Goal: Task Accomplishment & Management: Use online tool/utility

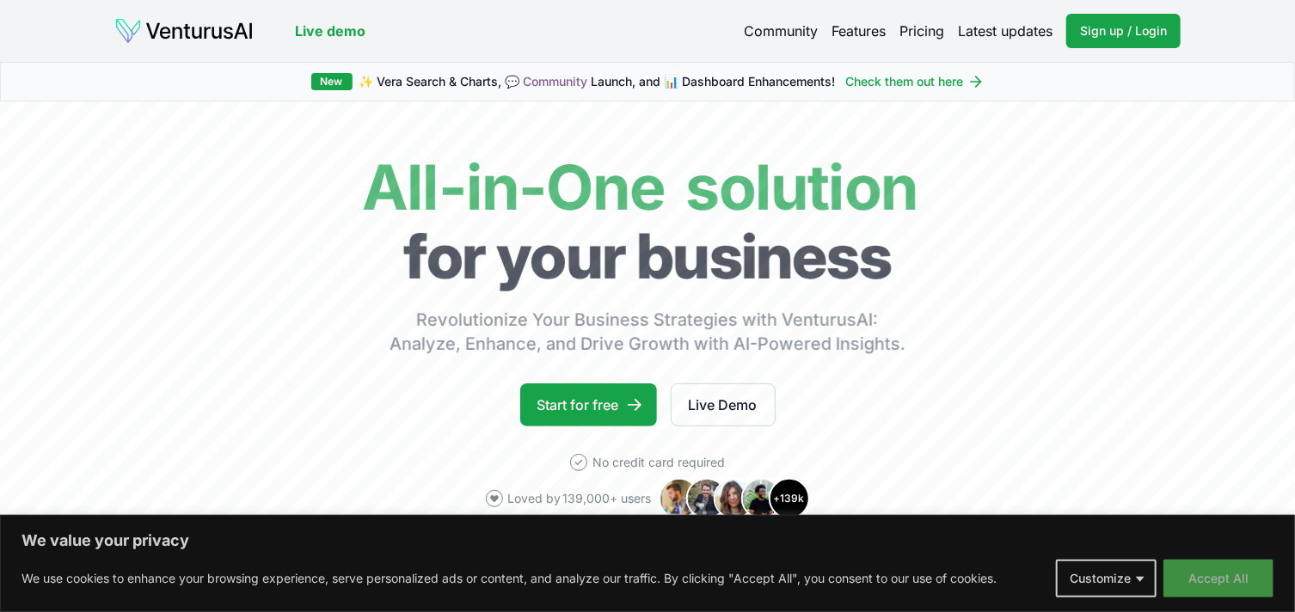
click at [1182, 572] on button "Accept All" at bounding box center [1219, 579] width 110 height 38
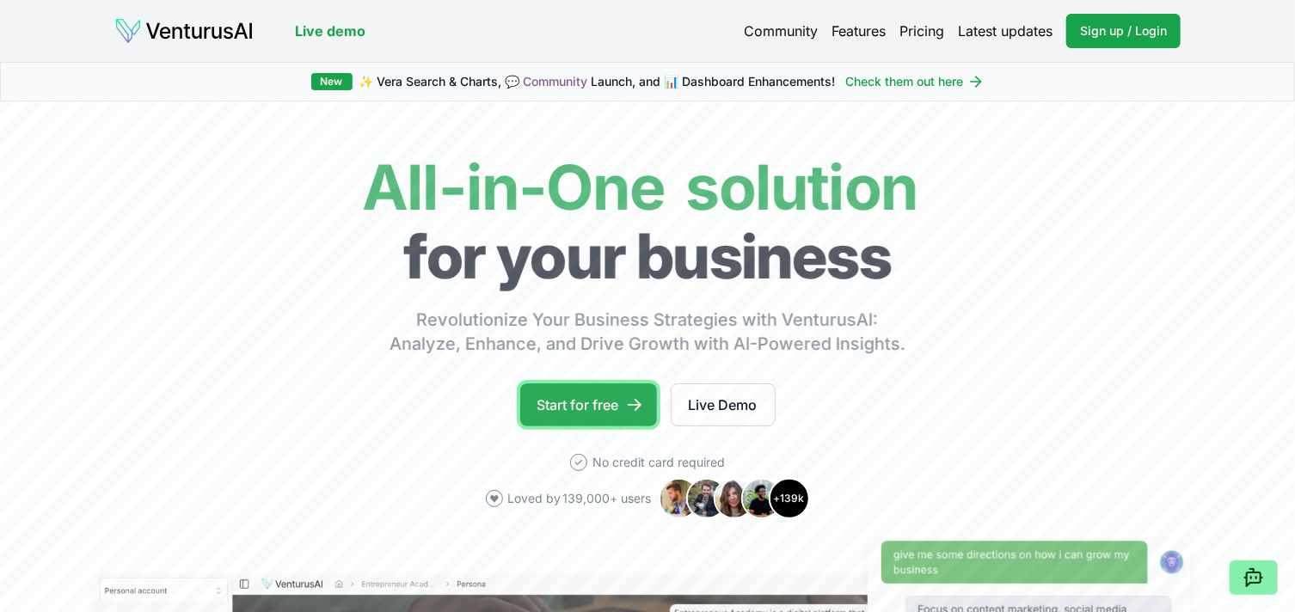
click at [603, 405] on link "Start for free" at bounding box center [588, 405] width 137 height 43
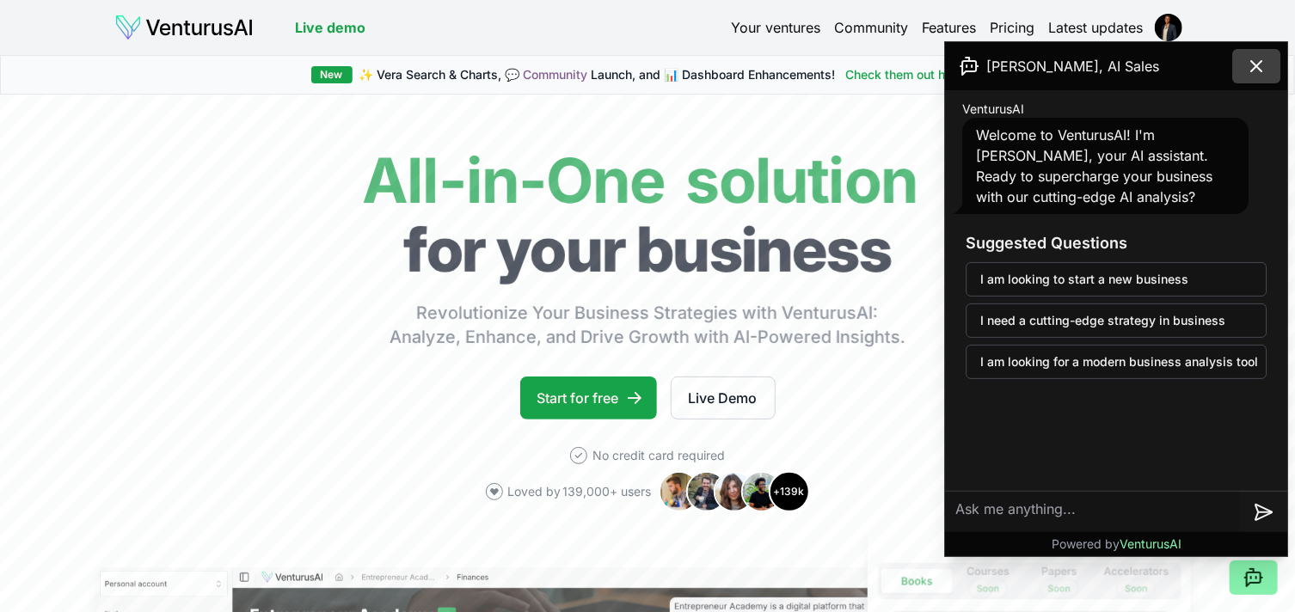
click at [1252, 68] on icon at bounding box center [1256, 66] width 21 height 21
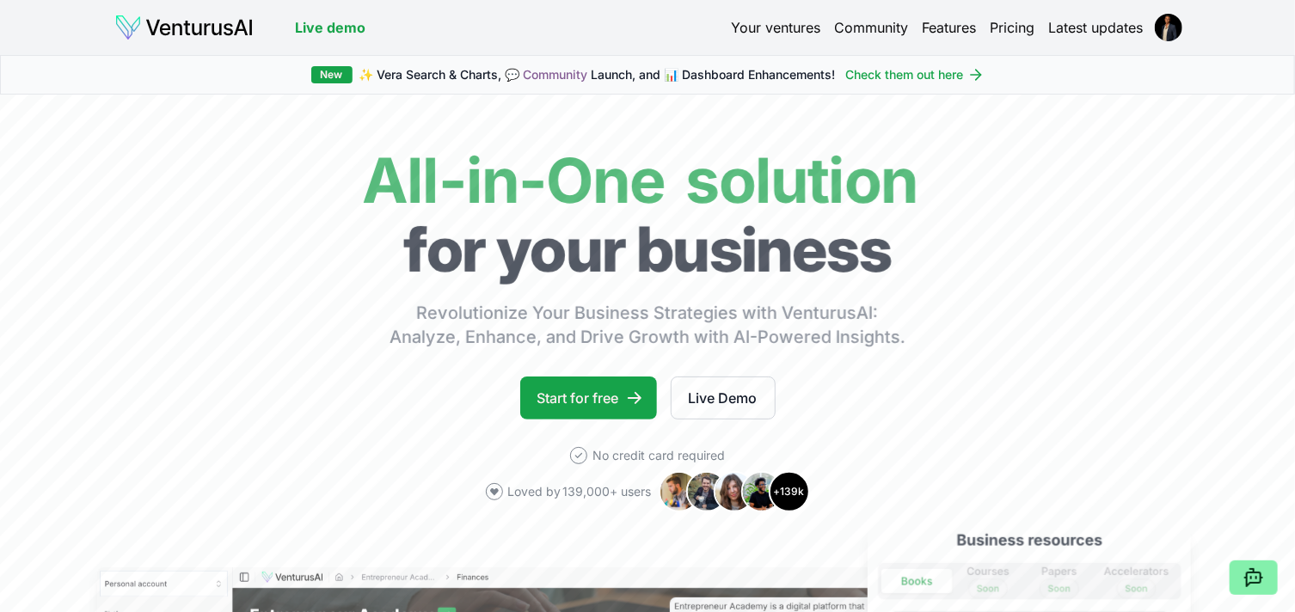
click at [949, 25] on link "Features" at bounding box center [949, 27] width 54 height 21
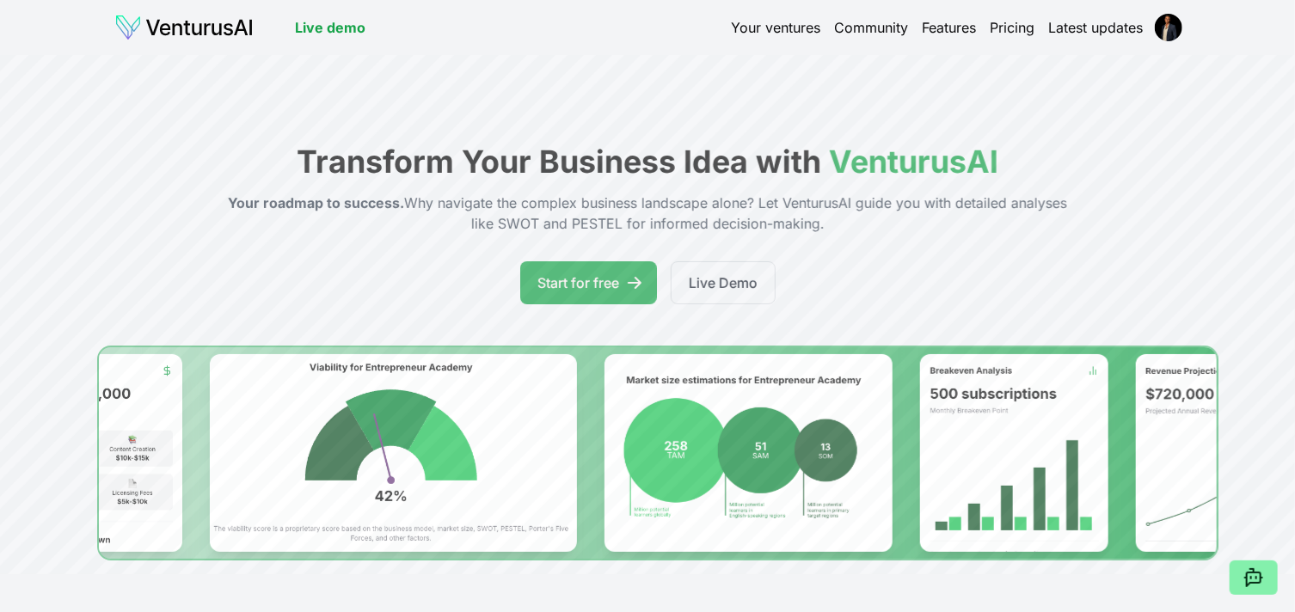
click at [778, 32] on link "Your ventures" at bounding box center [775, 27] width 89 height 21
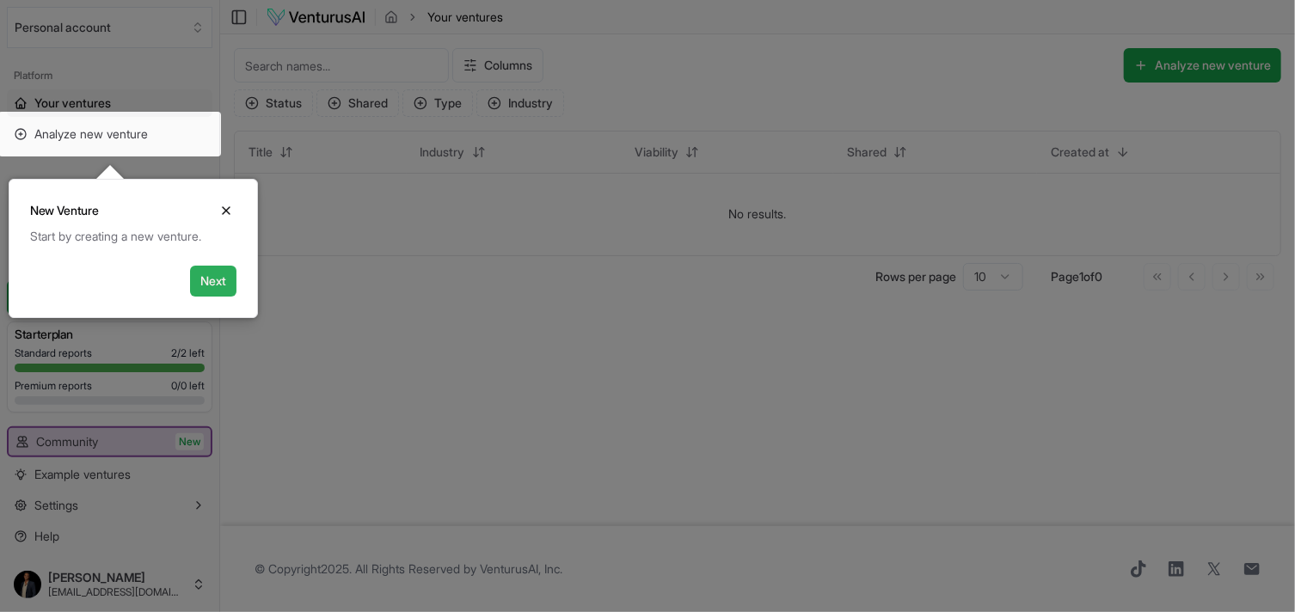
click at [201, 275] on button "Next" at bounding box center [213, 281] width 46 height 31
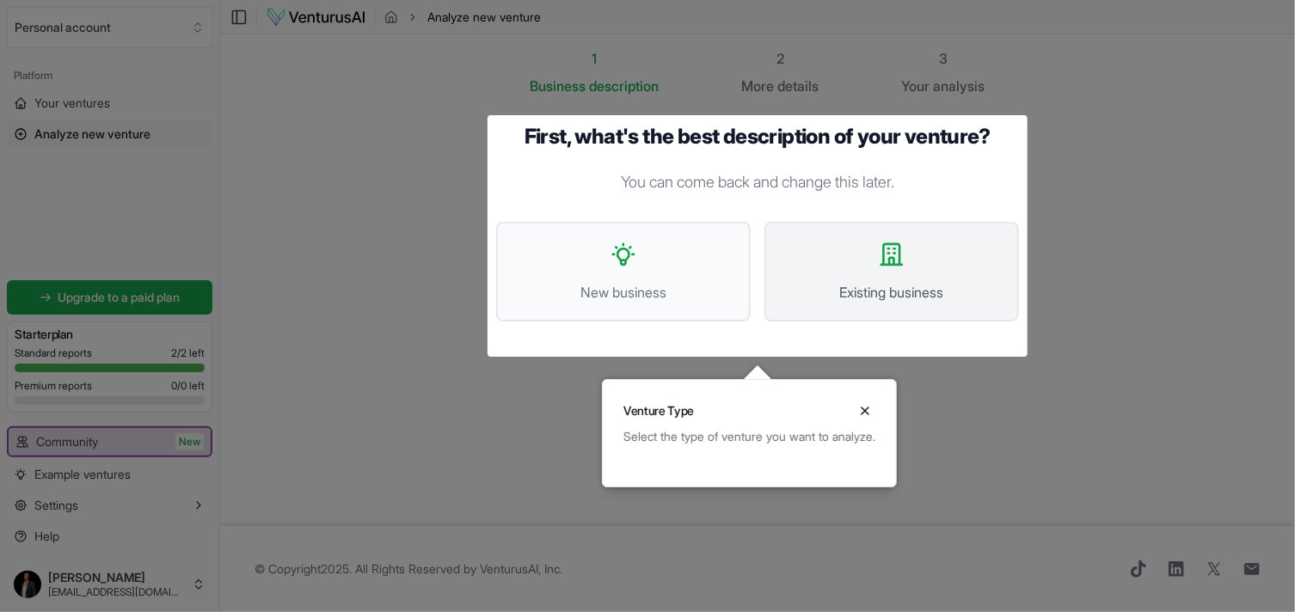
click at [870, 310] on button "Existing business" at bounding box center [892, 272] width 255 height 100
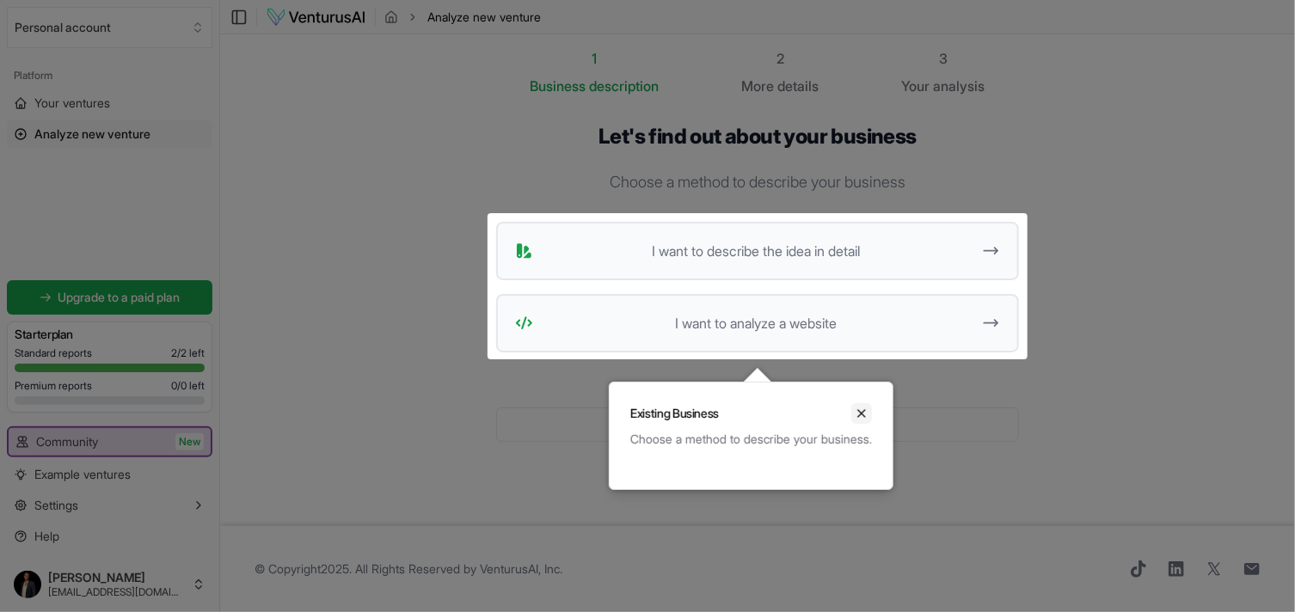
click at [869, 414] on icon "Close" at bounding box center [862, 414] width 14 height 14
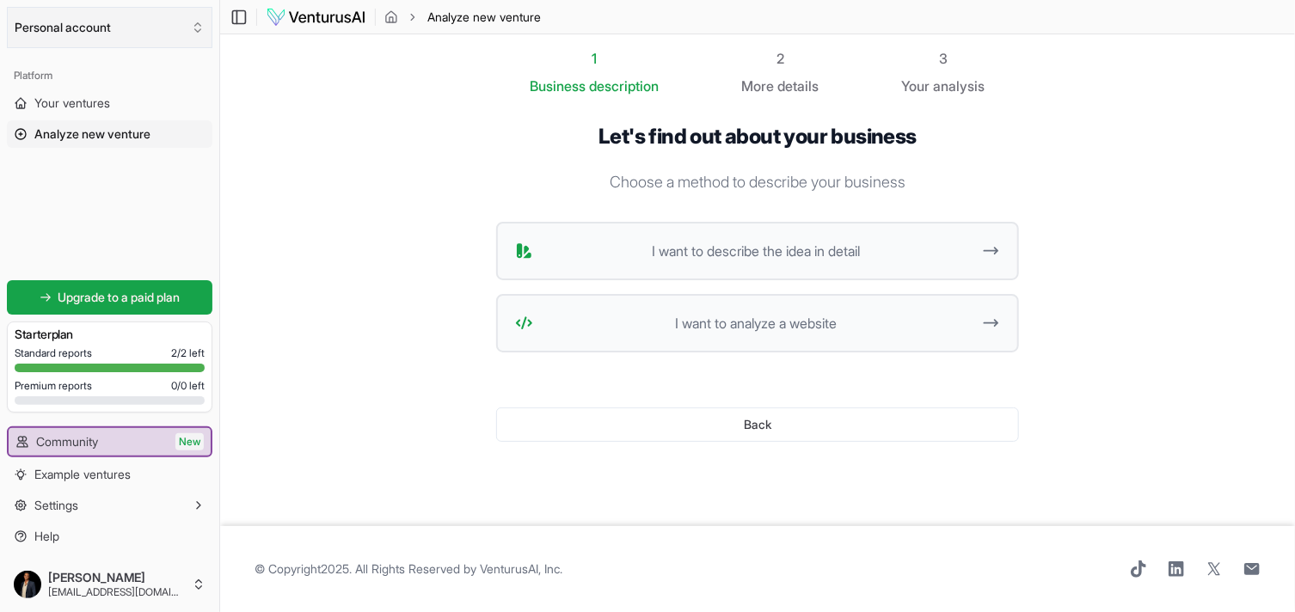
click at [198, 28] on icon "Select an organization" at bounding box center [198, 28] width 14 height 14
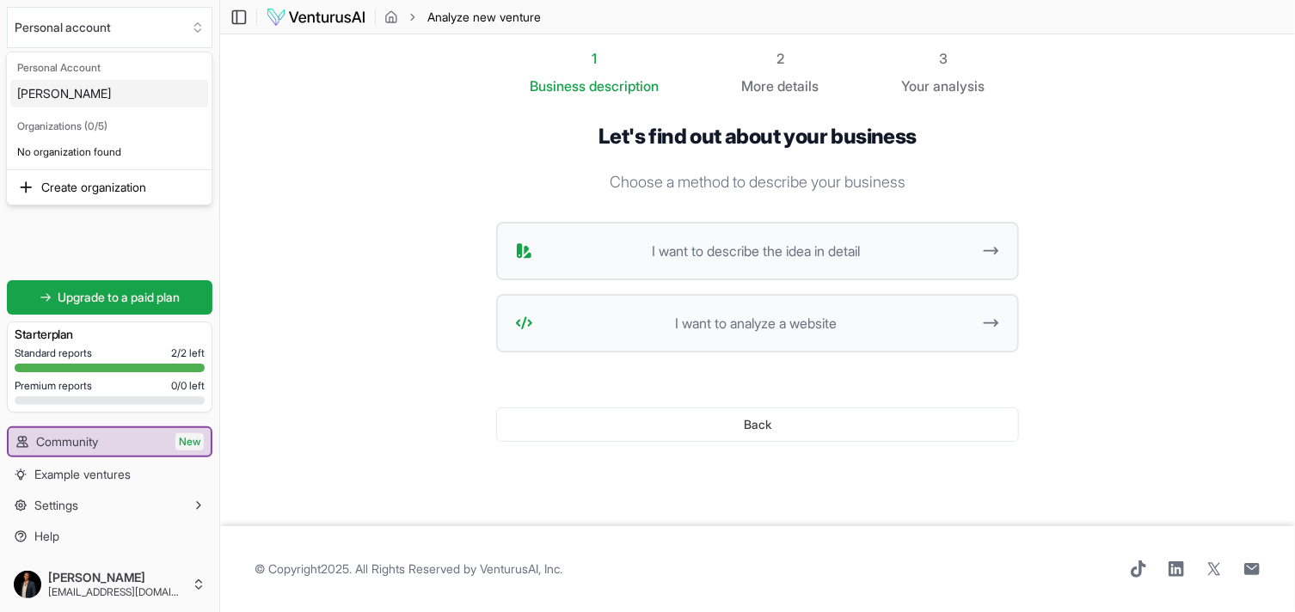
click at [369, 181] on html "We value your privacy We use cookies to enhance your browsing experience, serve…" at bounding box center [647, 306] width 1295 height 612
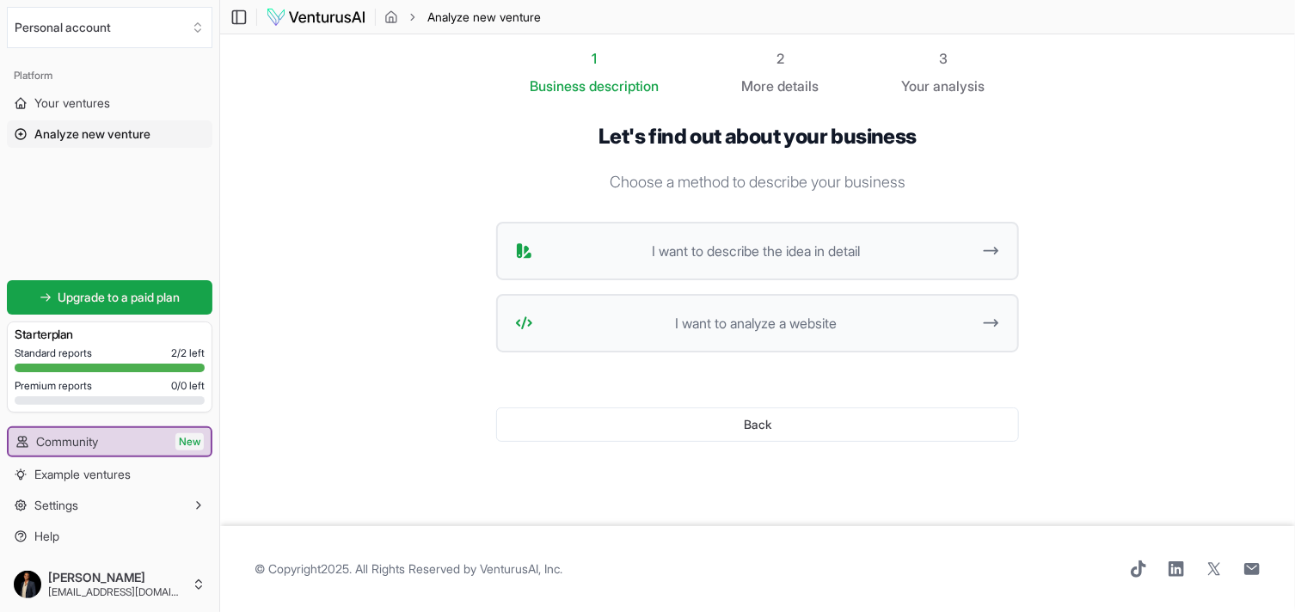
click at [413, 18] on icon "breadcrumb" at bounding box center [412, 17] width 3 height 6
click at [560, 15] on div "Toggle Sidebar Analyze new venture" at bounding box center [757, 17] width 1075 height 21
drag, startPoint x: 521, startPoint y: 11, endPoint x: 495, endPoint y: 41, distance: 39.6
click at [525, 9] on span "Analyze new venture" at bounding box center [484, 17] width 114 height 17
click at [100, 131] on span "Analyze new venture" at bounding box center [92, 134] width 116 height 17
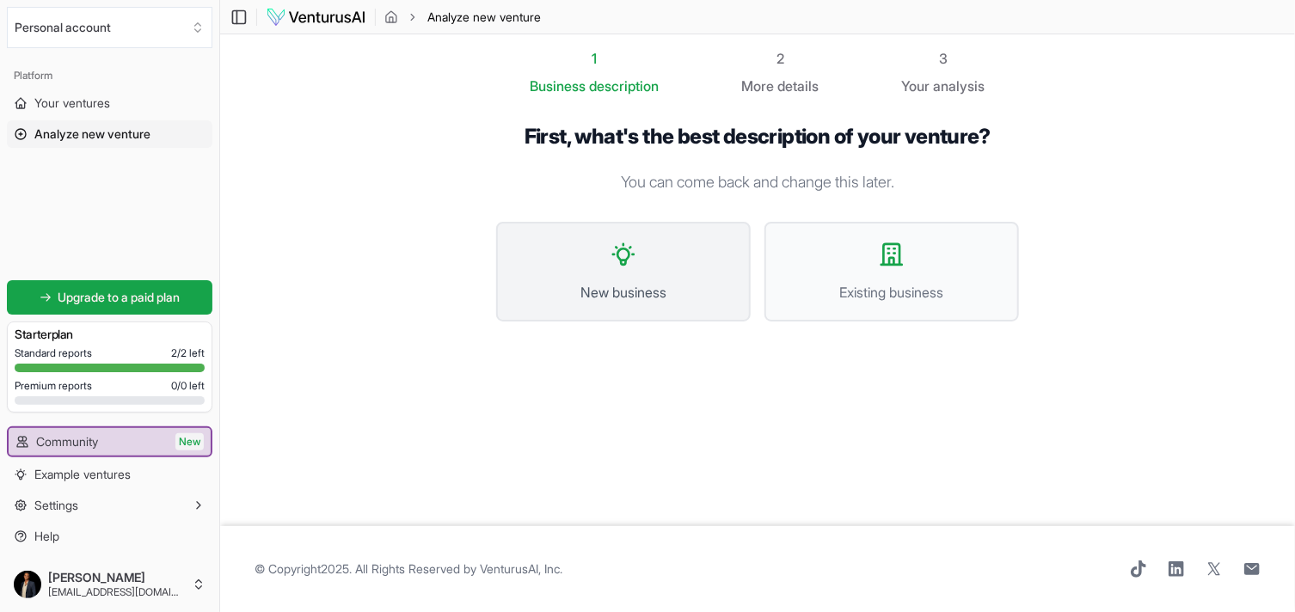
click at [627, 278] on button "New business" at bounding box center [623, 272] width 255 height 100
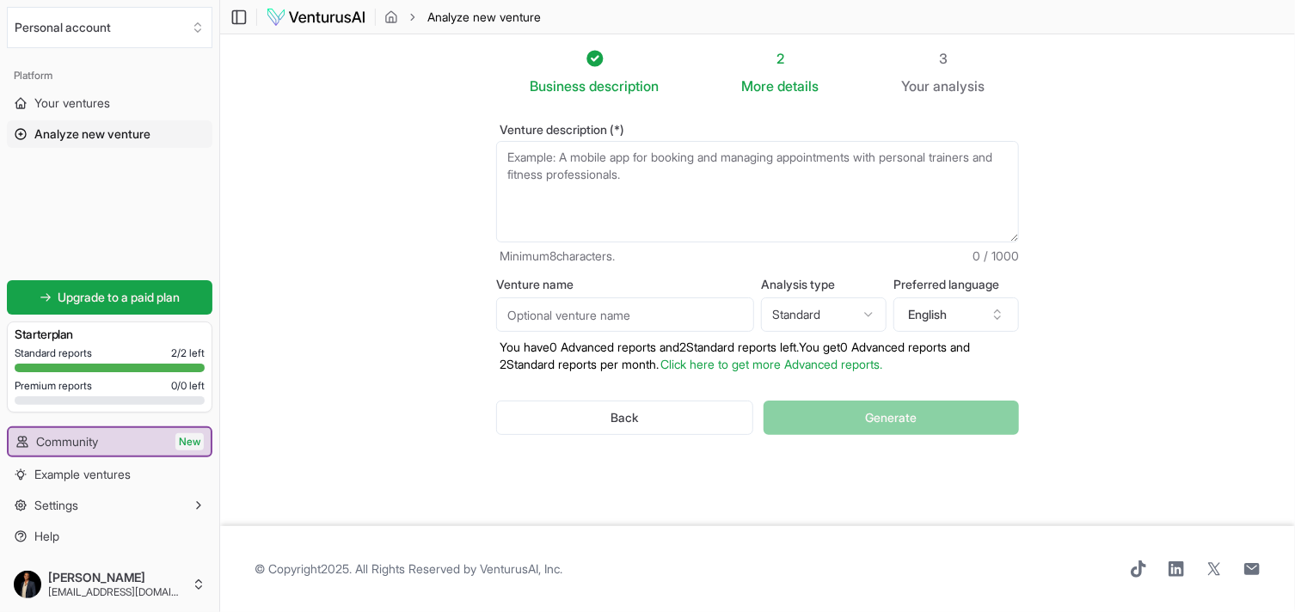
click at [647, 166] on textarea "Venture description (*)" at bounding box center [757, 191] width 523 height 101
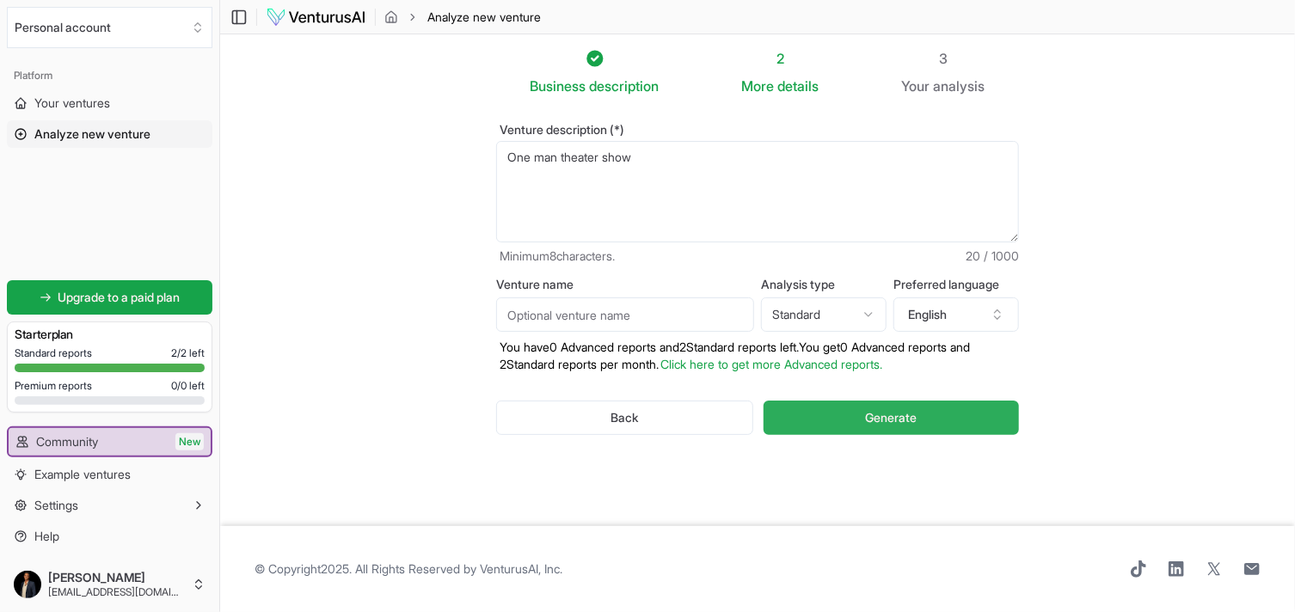
type textarea "One man theater show"
click at [885, 415] on span "Generate" at bounding box center [891, 417] width 52 height 17
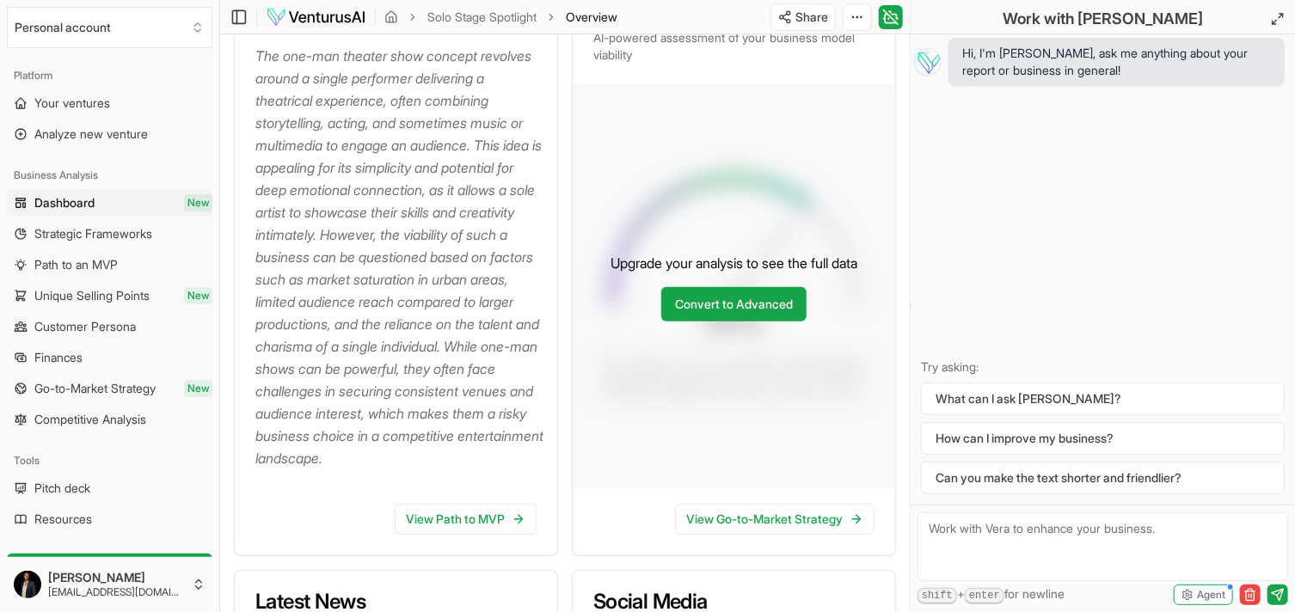
scroll to position [370, 0]
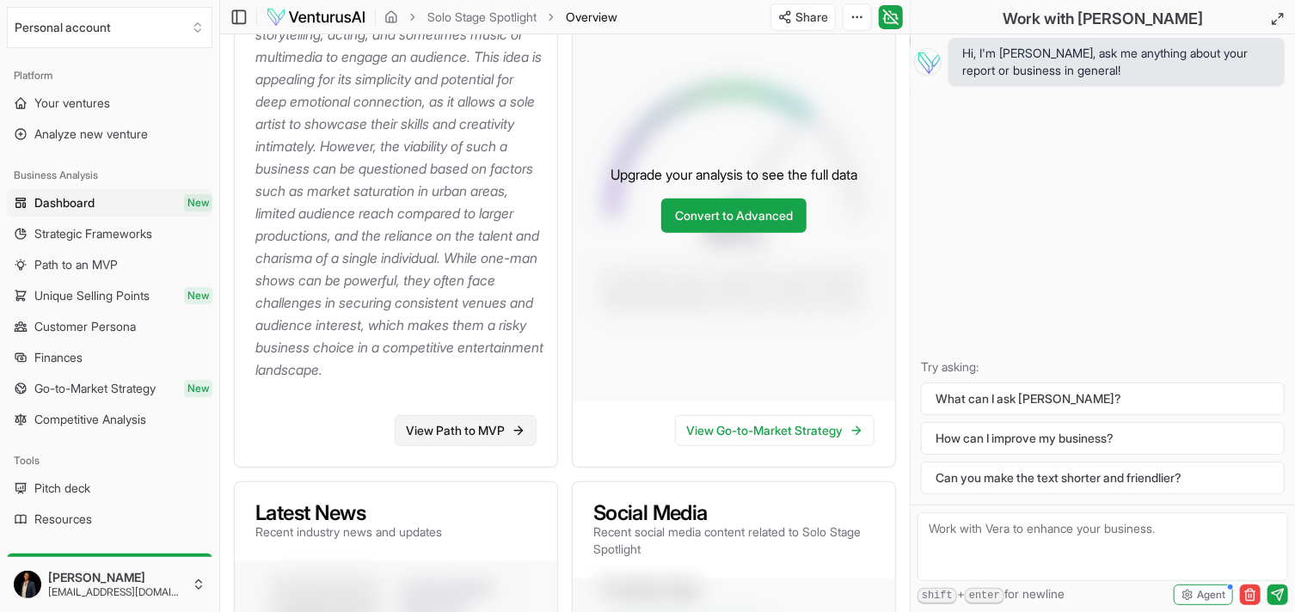
click at [465, 446] on link "View Path to MVP" at bounding box center [466, 430] width 142 height 31
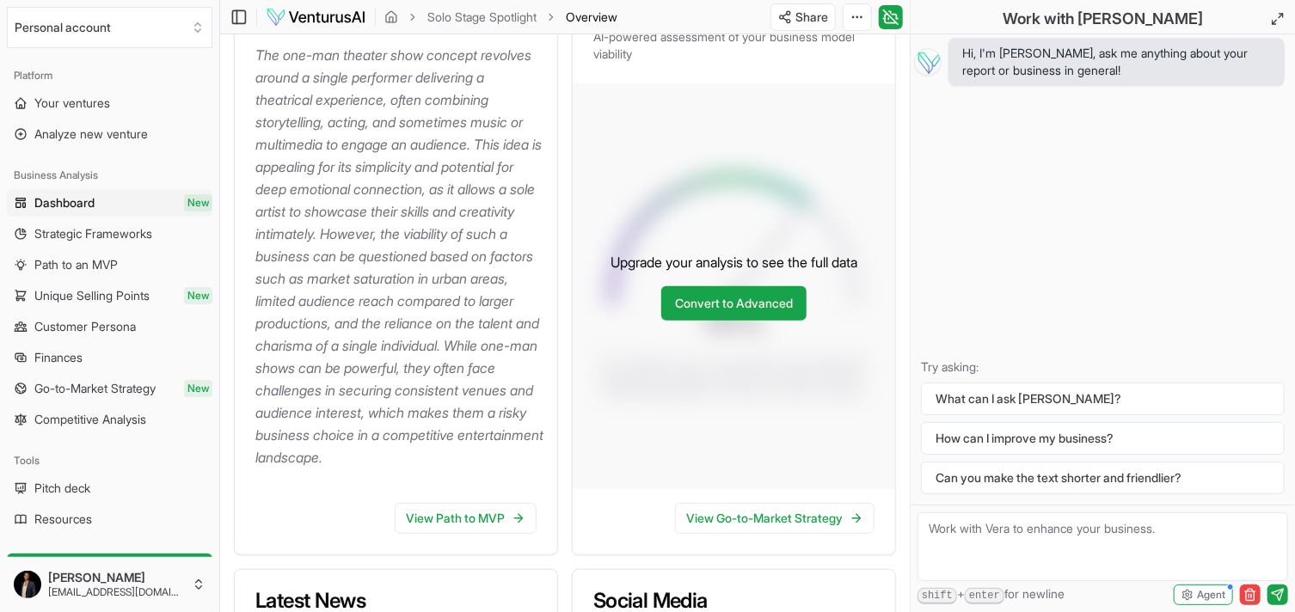
scroll to position [266, 0]
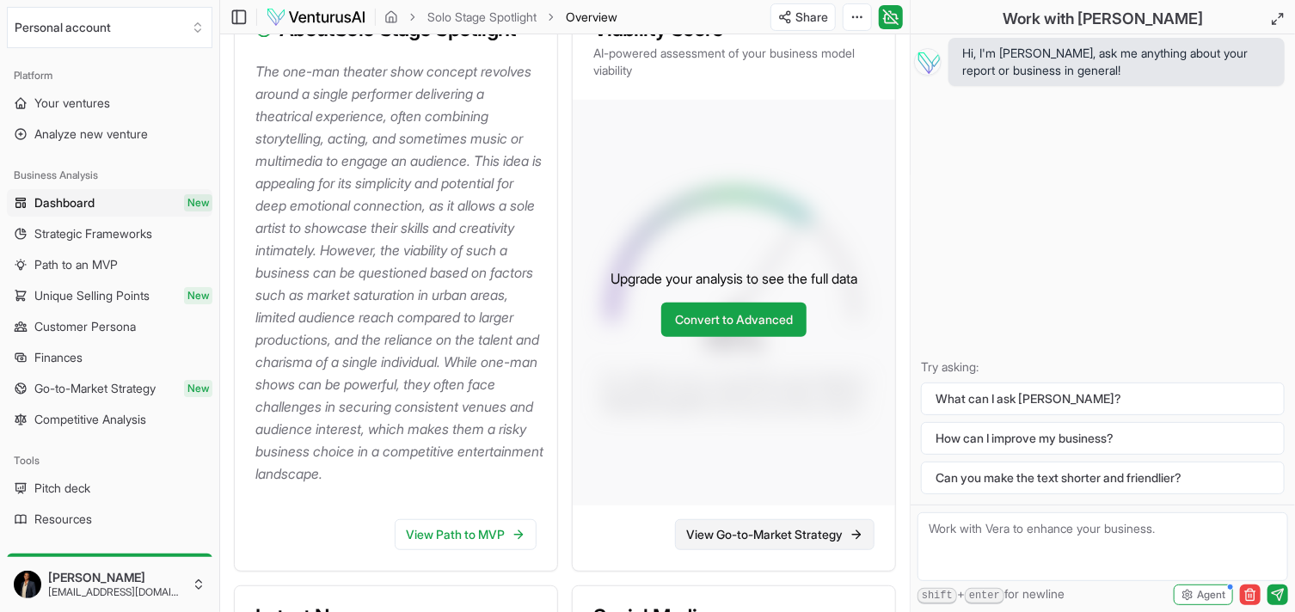
click at [728, 550] on link "View Go-to-Market Strategy" at bounding box center [775, 534] width 200 height 31
